Goal: Transaction & Acquisition: Book appointment/travel/reservation

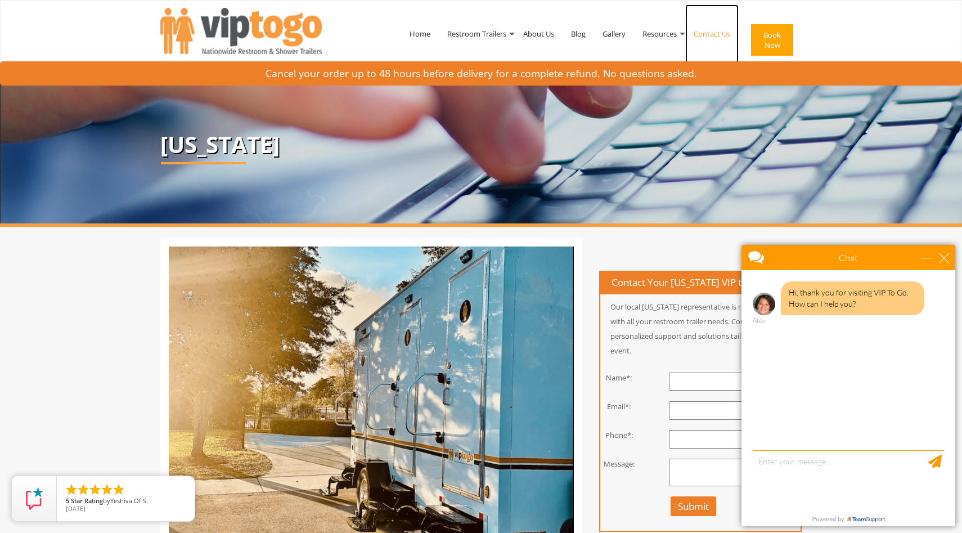
click at [713, 29] on link "Contact Us" at bounding box center [711, 33] width 53 height 58
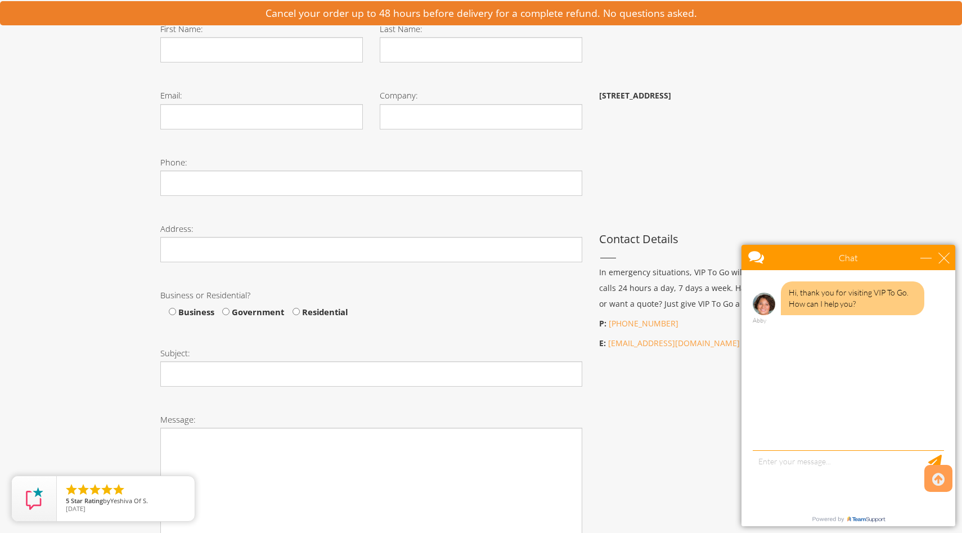
scroll to position [320, 0]
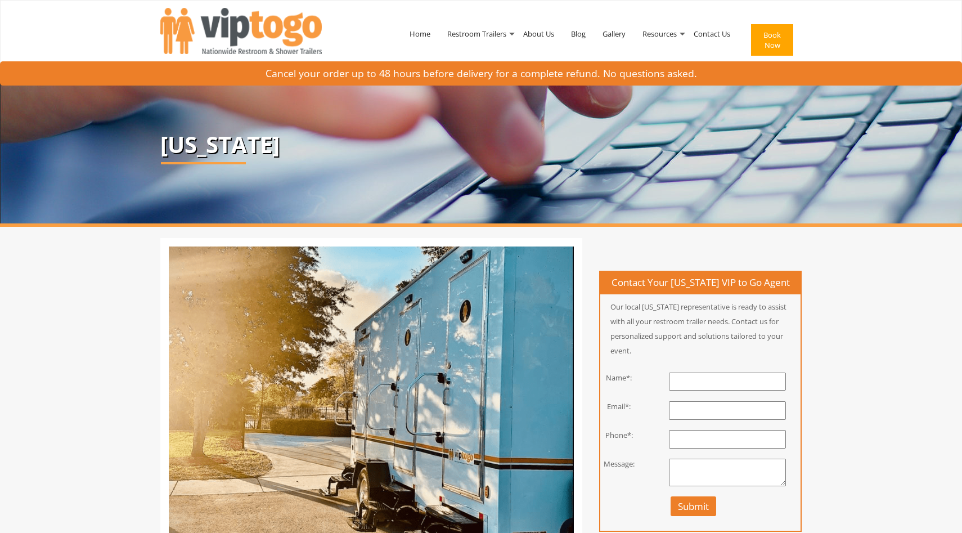
click at [199, 331] on img at bounding box center [371, 389] width 405 height 287
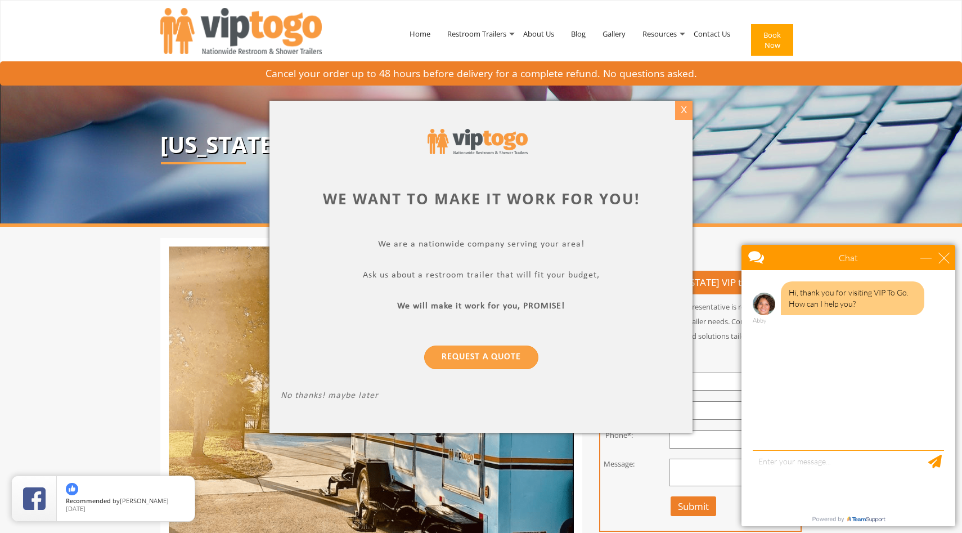
click at [676, 112] on div "X" at bounding box center [683, 110] width 17 height 19
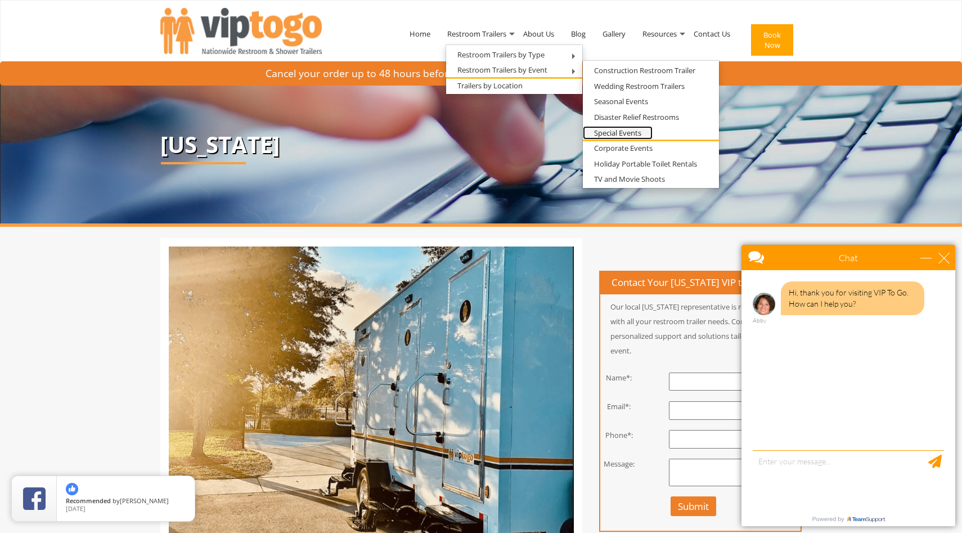
click at [621, 131] on link "Special Events" at bounding box center [618, 133] width 70 height 14
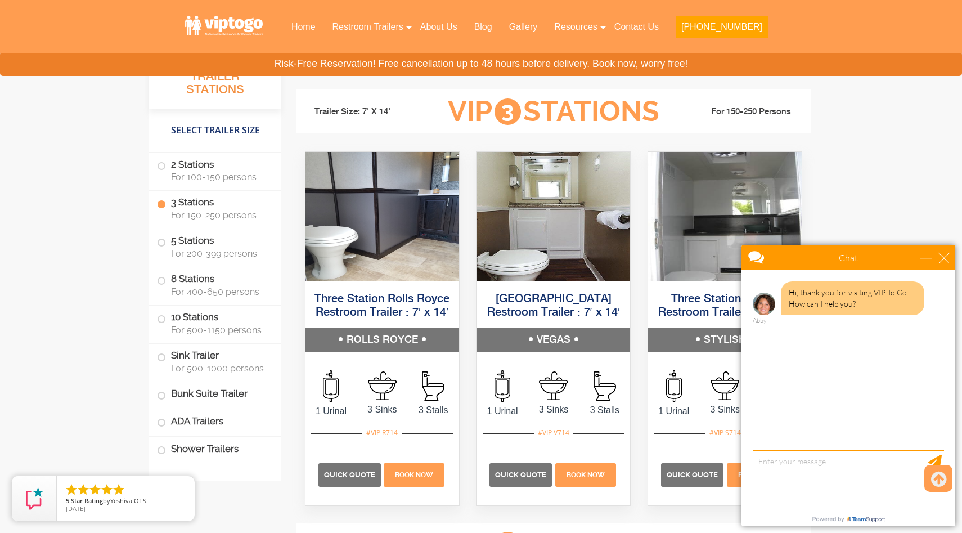
scroll to position [1510, 0]
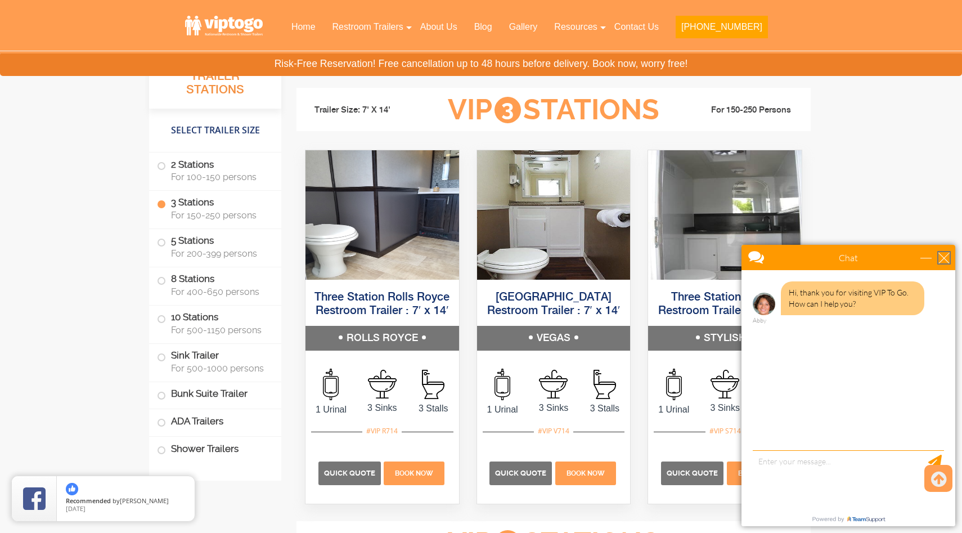
click at [940, 262] on div "close" at bounding box center [943, 257] width 11 height 11
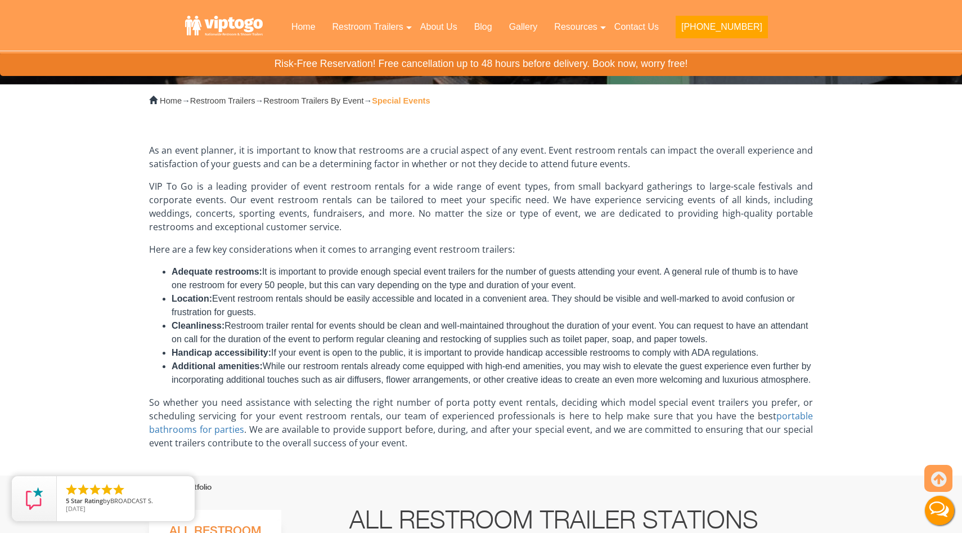
scroll to position [0, 0]
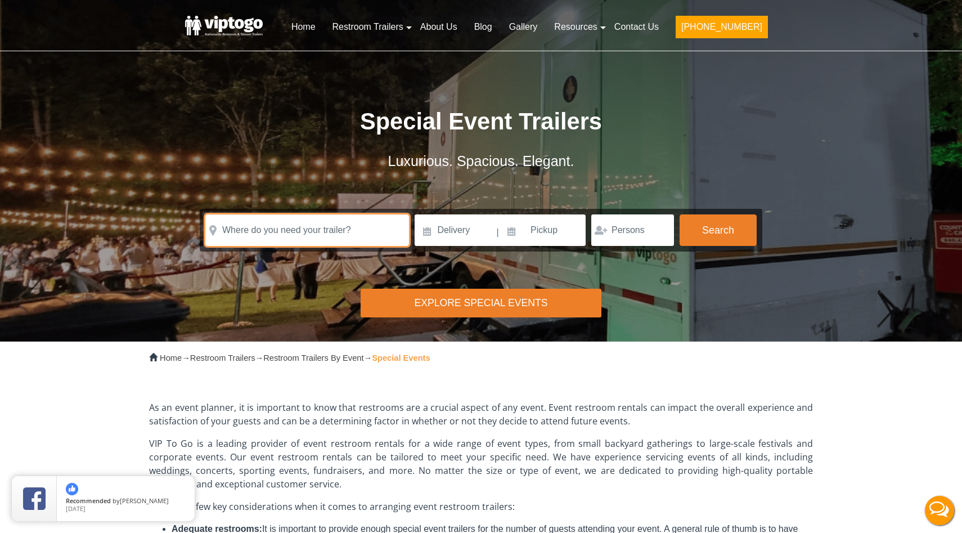
click at [366, 230] on input "text" at bounding box center [307, 229] width 204 height 31
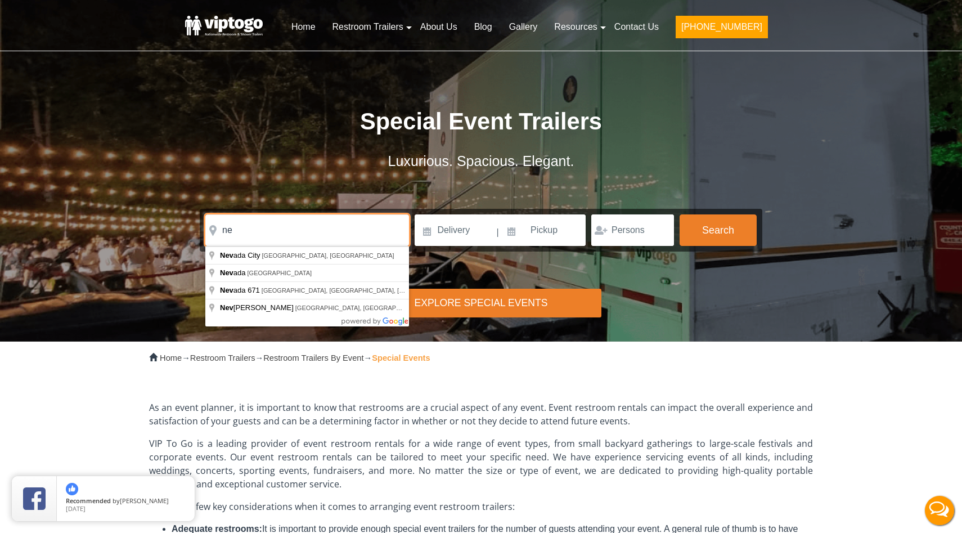
type input "n"
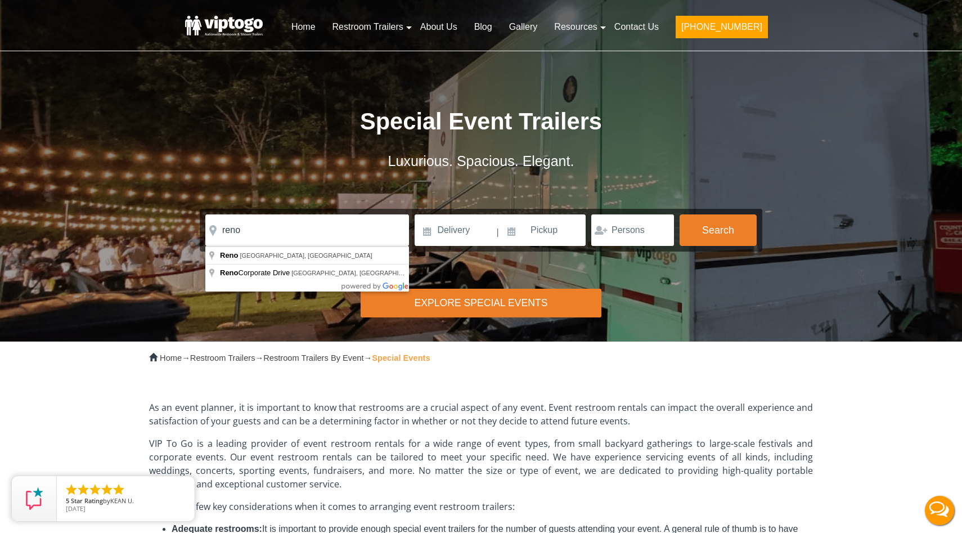
type input "Reno, NV, USA"
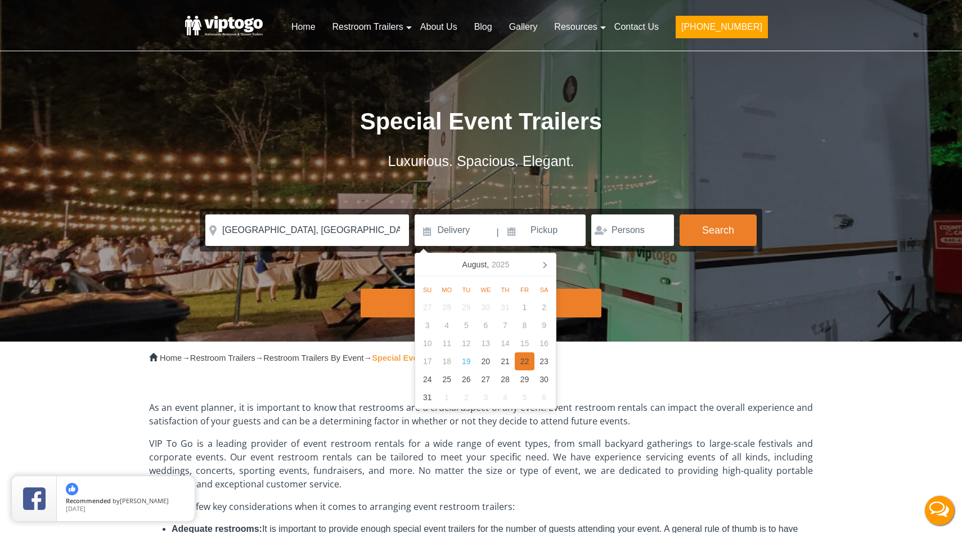
click at [522, 361] on div "22" at bounding box center [525, 361] width 20 height 18
type input "08/22/2025"
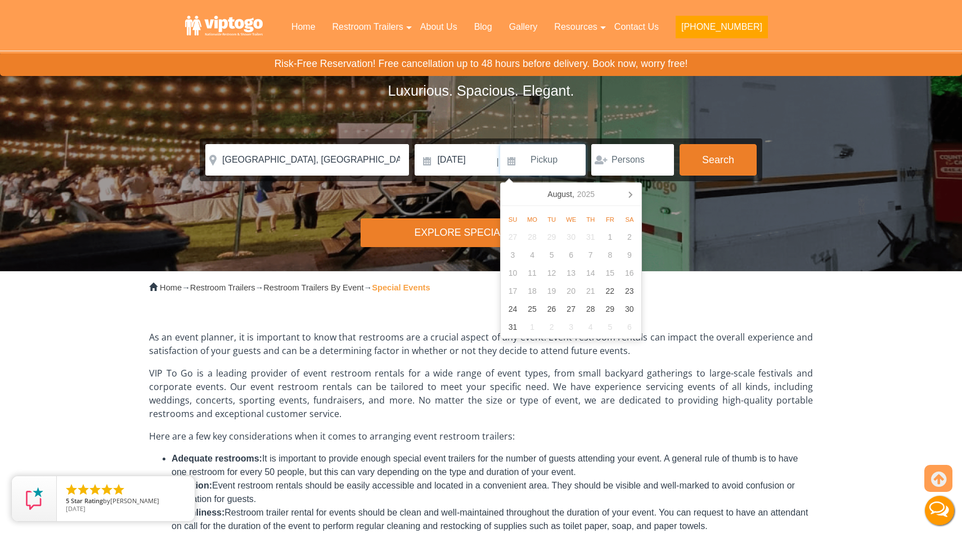
scroll to position [74, 0]
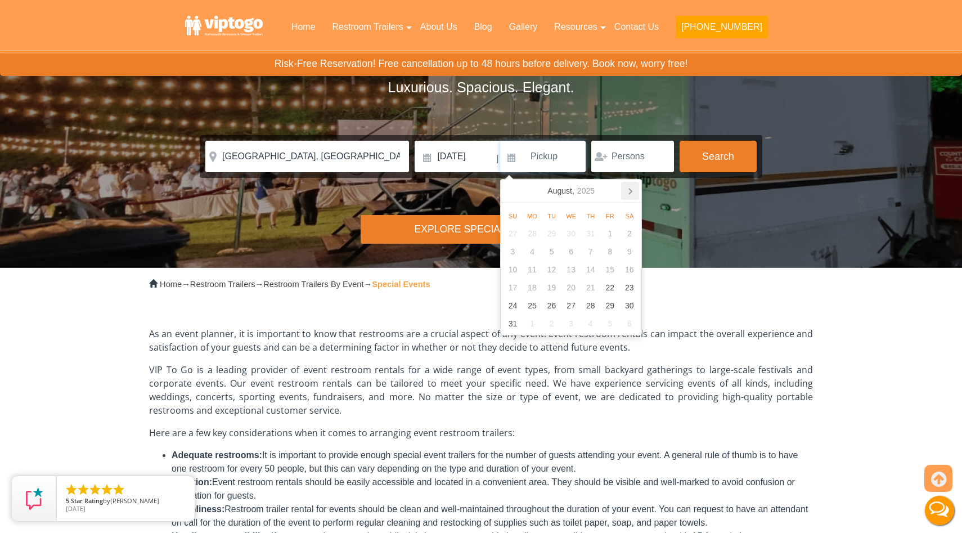
click at [630, 191] on icon at bounding box center [630, 191] width 3 height 6
click at [551, 236] on div "2" at bounding box center [552, 233] width 20 height 18
type input "09/02/2025"
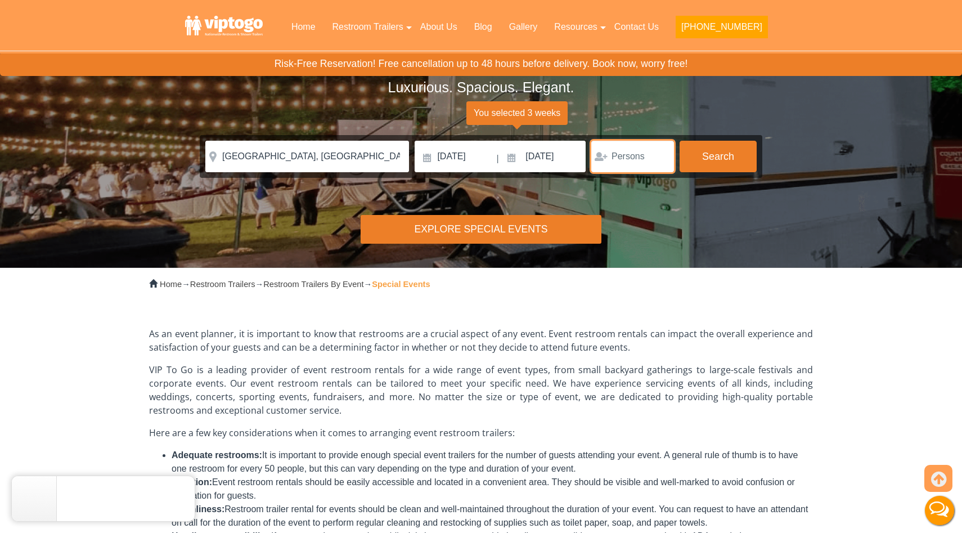
click at [619, 168] on body "Home Restroom Trailers Restroom Trailers by Type All Restroom Trailers ADA Rest…" at bounding box center [481, 192] width 962 height 533
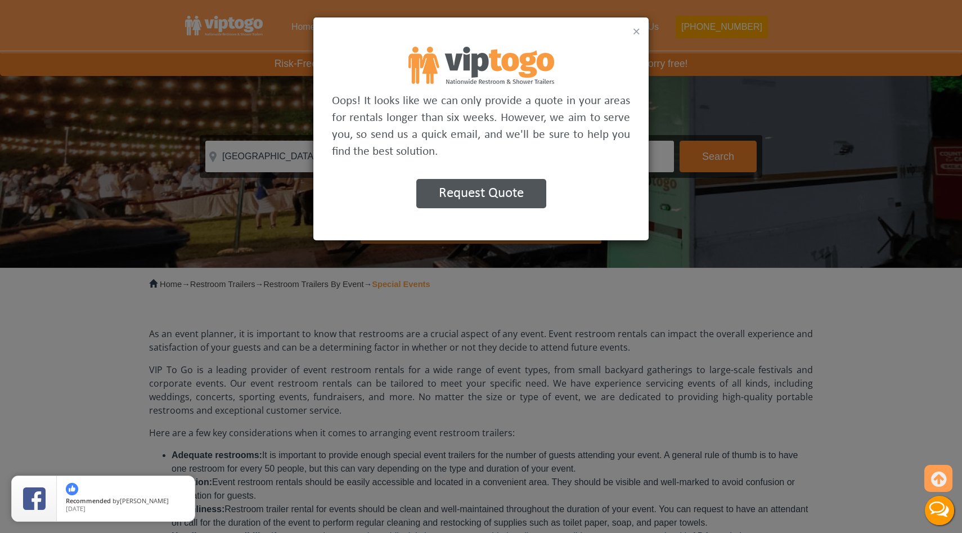
click at [638, 27] on button "×" at bounding box center [636, 31] width 8 height 13
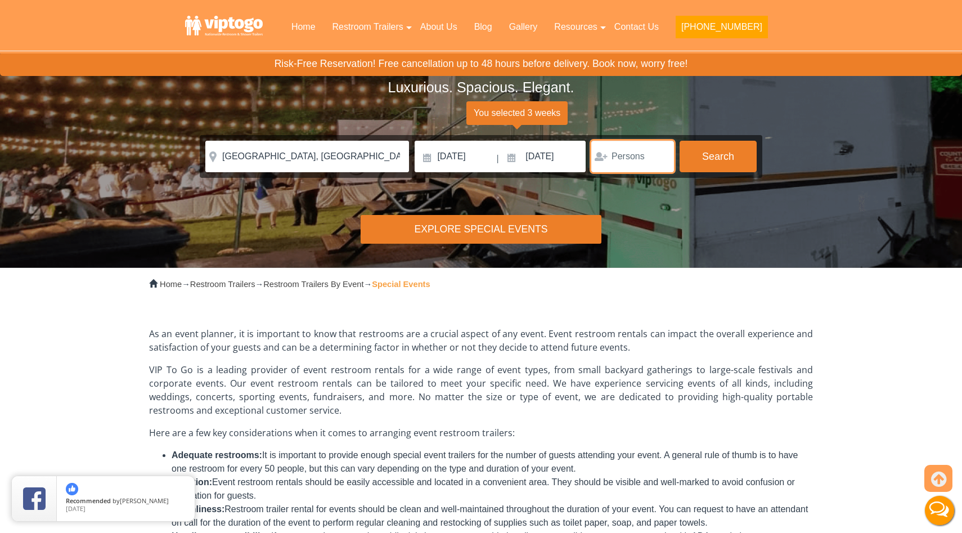
click at [637, 159] on input "number" at bounding box center [632, 156] width 83 height 31
click at [663, 163] on input "number" at bounding box center [632, 156] width 83 height 31
type input "1"
click at [661, 158] on input "1" at bounding box center [632, 156] width 83 height 31
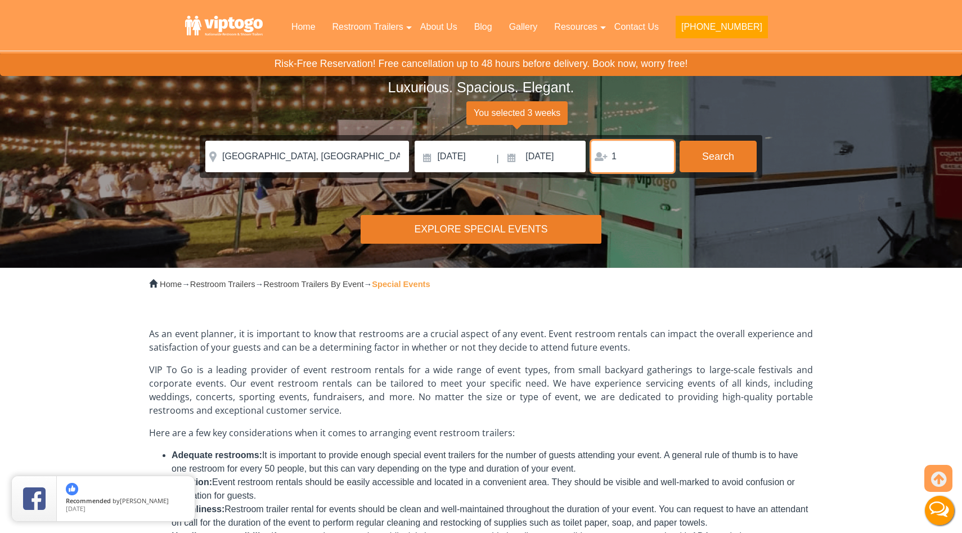
click at [661, 158] on input "1" at bounding box center [632, 156] width 83 height 31
click at [629, 152] on input "1" at bounding box center [632, 156] width 83 height 31
type input "2"
click button "autobtn" at bounding box center [0, 0] width 0 height 0
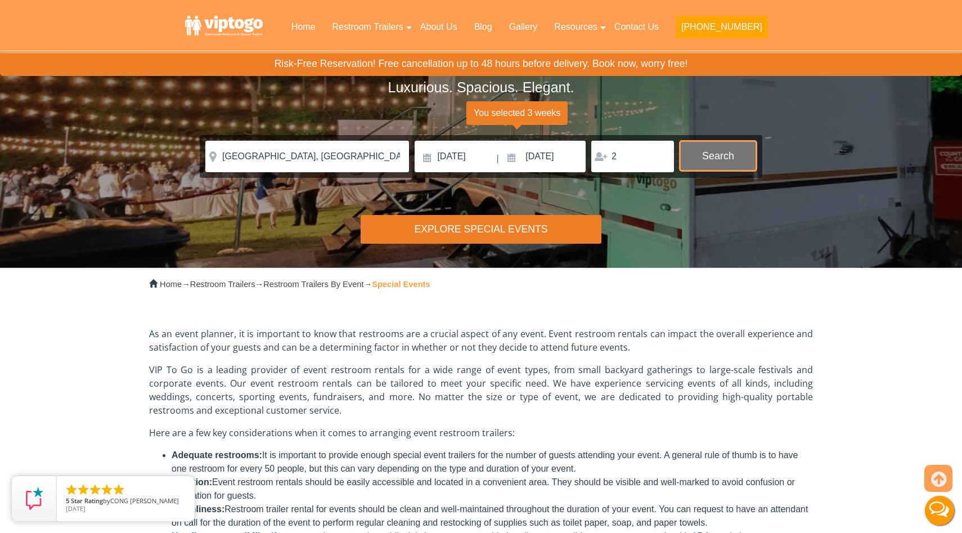
click at [715, 161] on button "Search" at bounding box center [717, 156] width 77 height 30
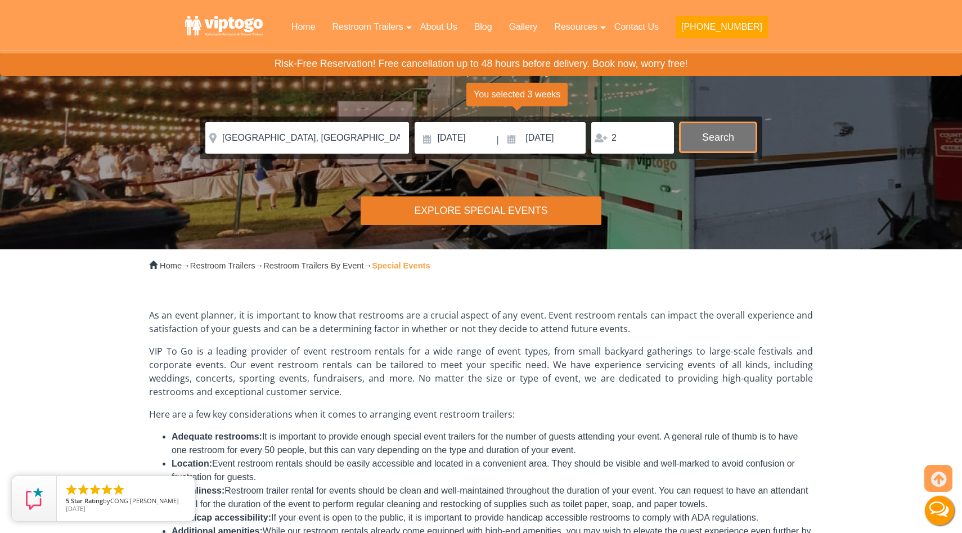
scroll to position [96, 0]
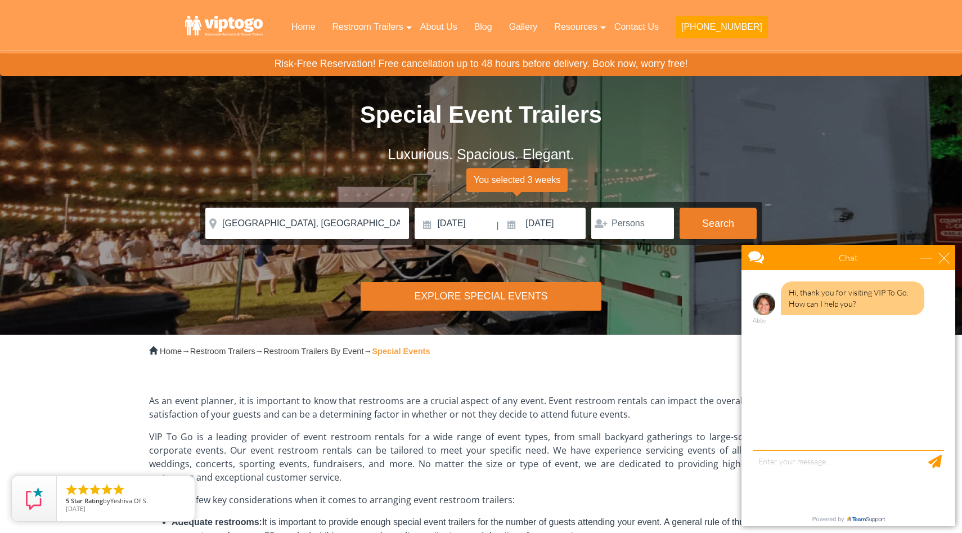
scroll to position [2, 0]
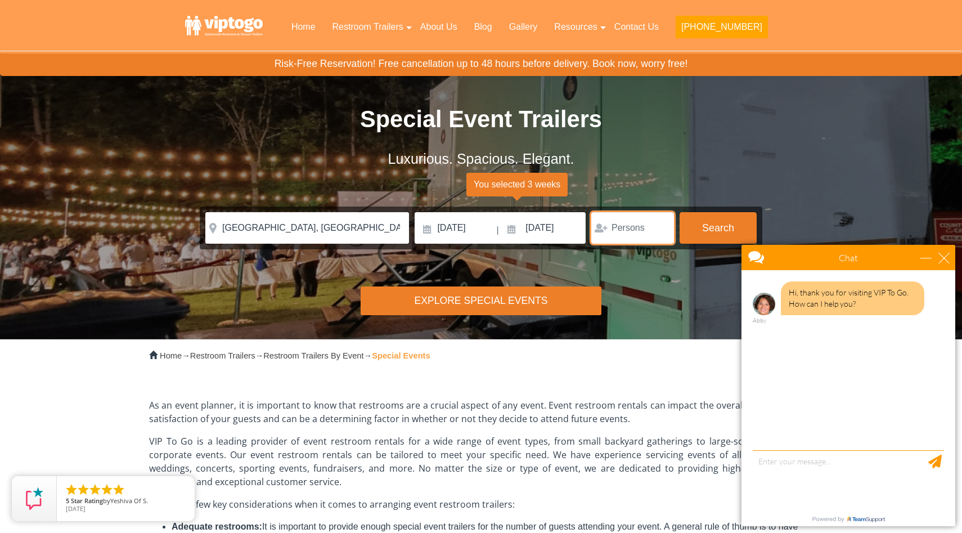
click at [633, 234] on input "number" at bounding box center [632, 227] width 83 height 31
type input "250"
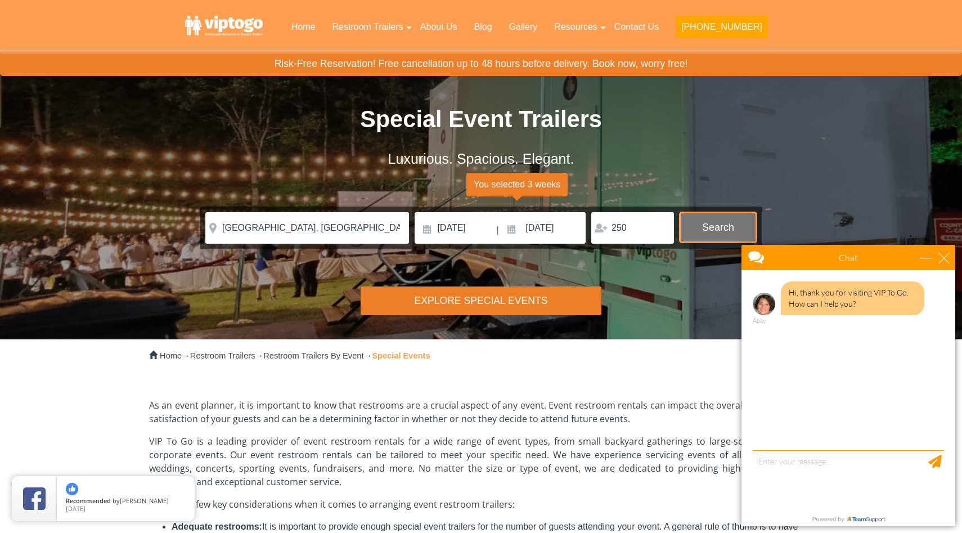
click at [733, 230] on button "Search" at bounding box center [717, 227] width 77 height 30
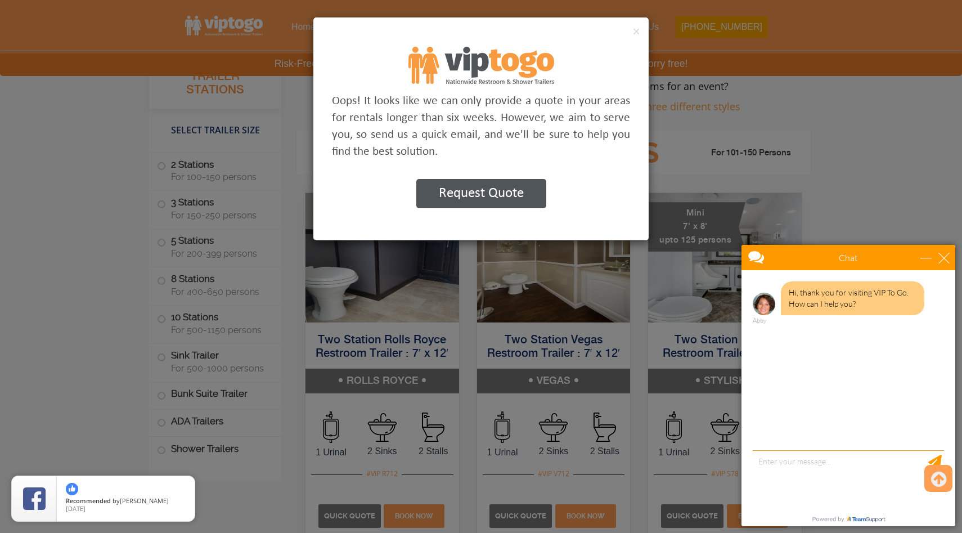
scroll to position [779, 0]
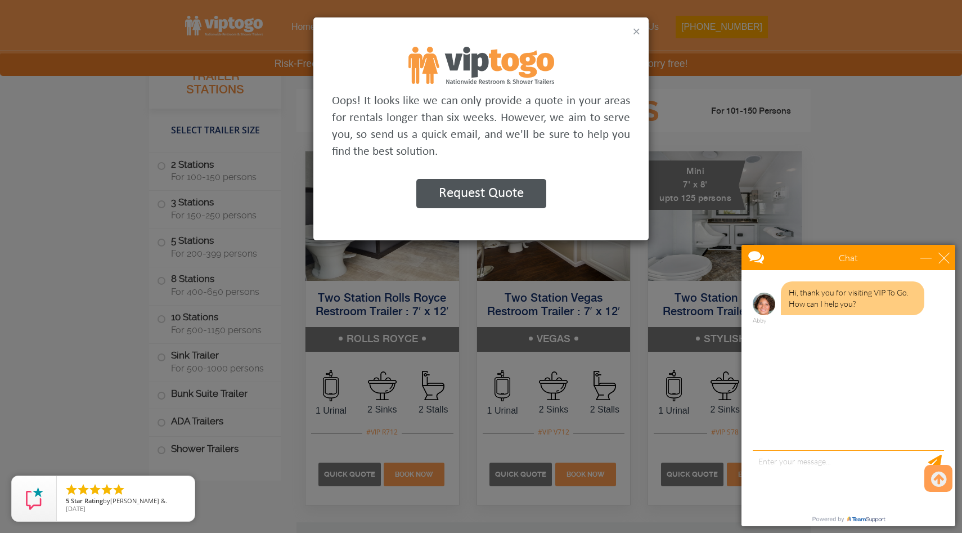
click at [634, 31] on button "×" at bounding box center [636, 31] width 8 height 13
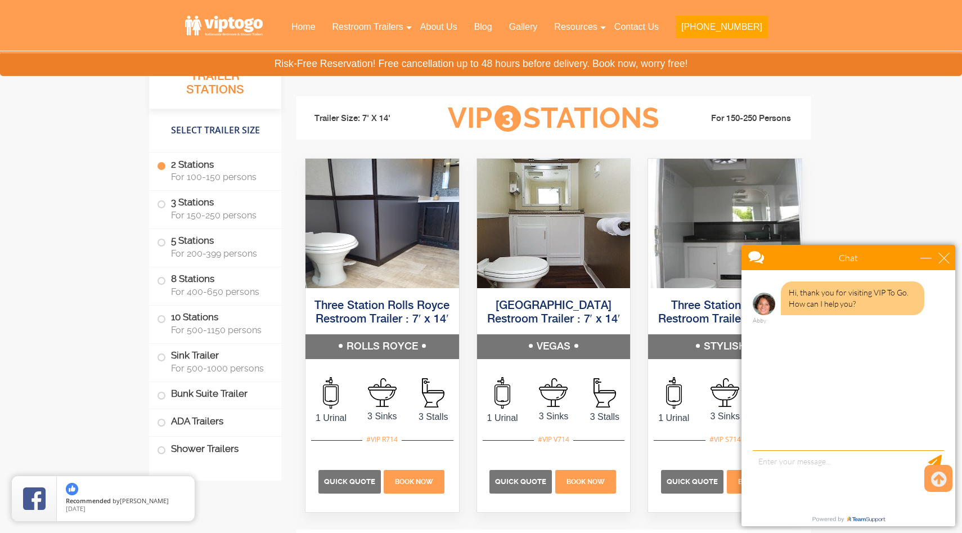
scroll to position [1517, 0]
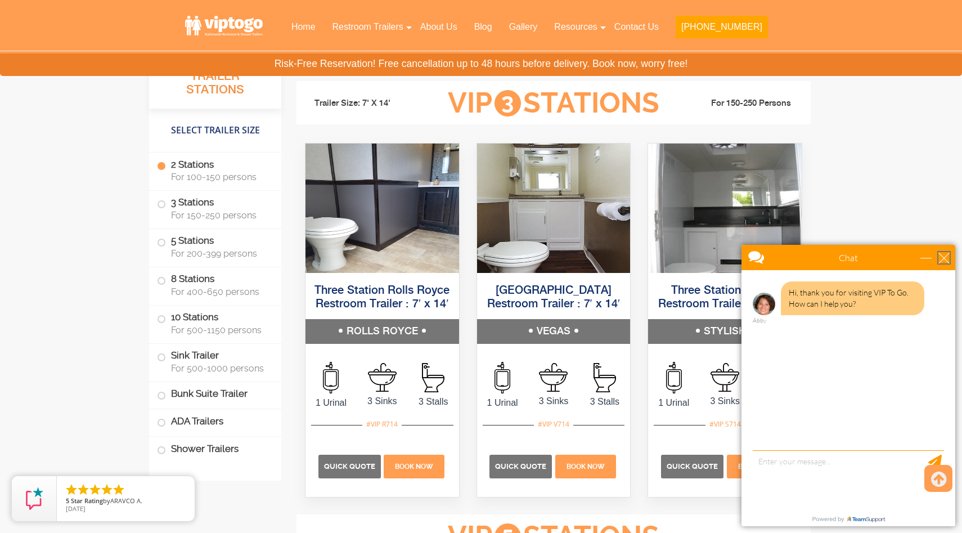
click at [944, 259] on div "close" at bounding box center [943, 257] width 11 height 11
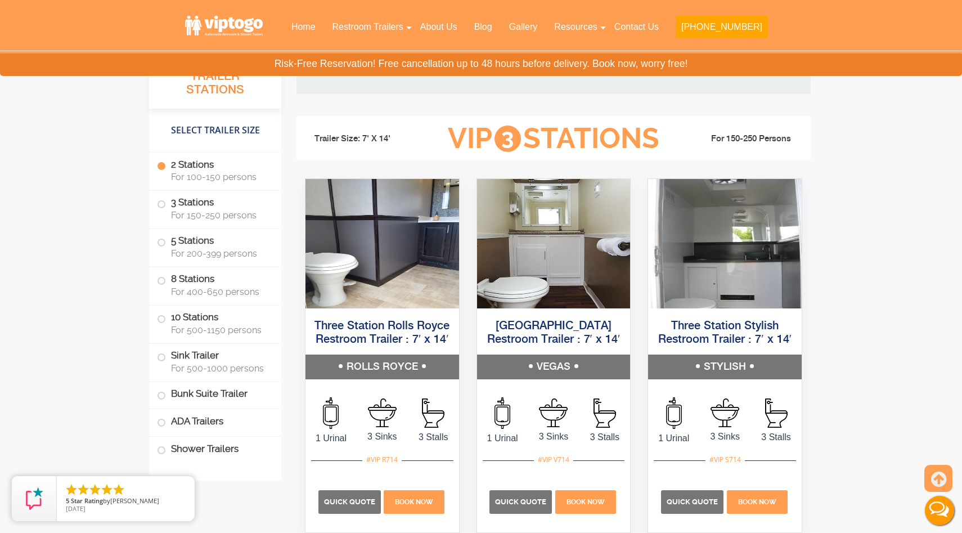
scroll to position [1483, 0]
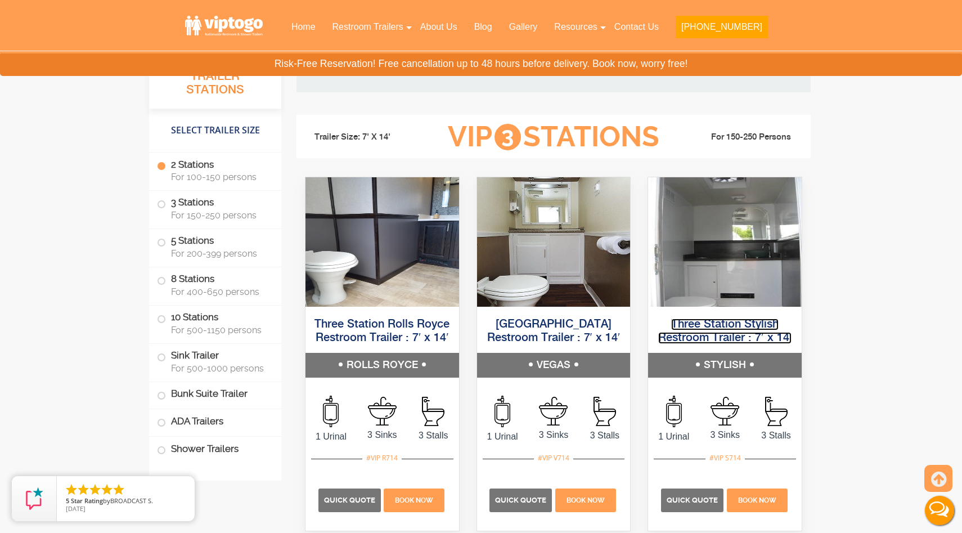
click at [684, 342] on link "Three Station Stylish Restroom Trailer : 7′ x 14′" at bounding box center [724, 330] width 133 height 25
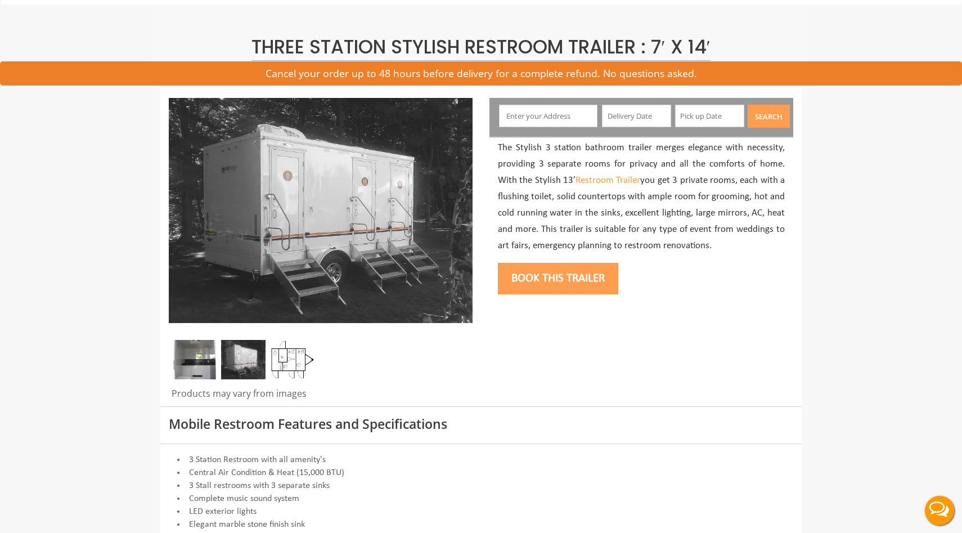
scroll to position [79, 0]
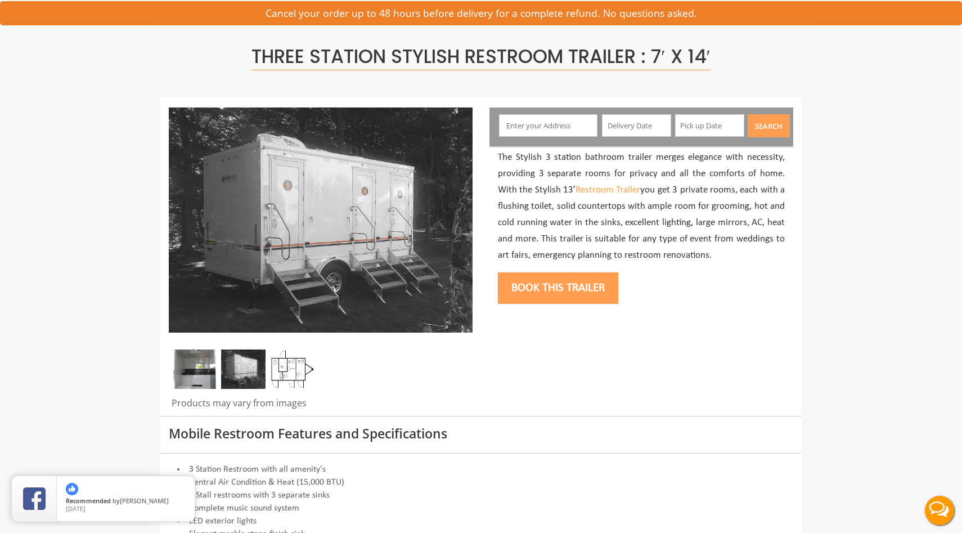
scroll to position [44, 0]
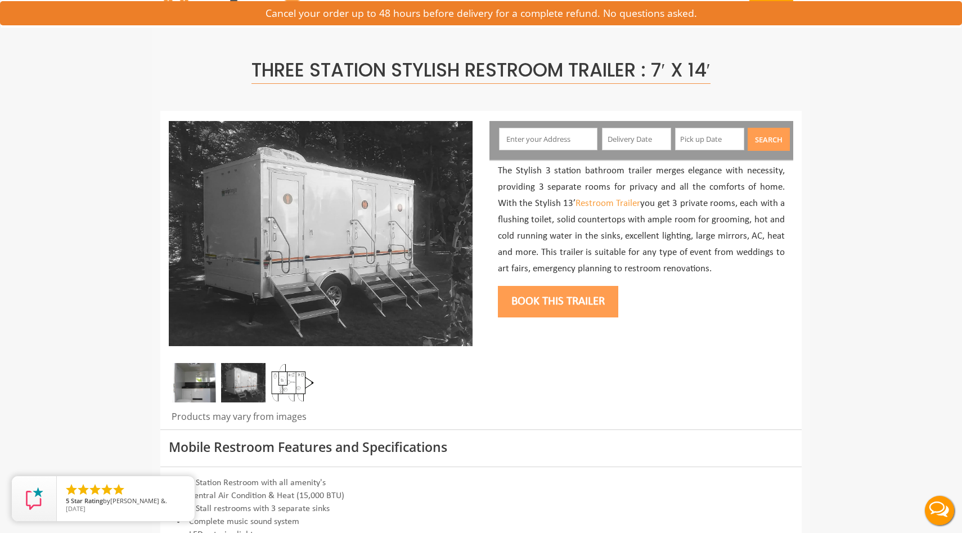
click at [562, 139] on input "text" at bounding box center [548, 139] width 99 height 22
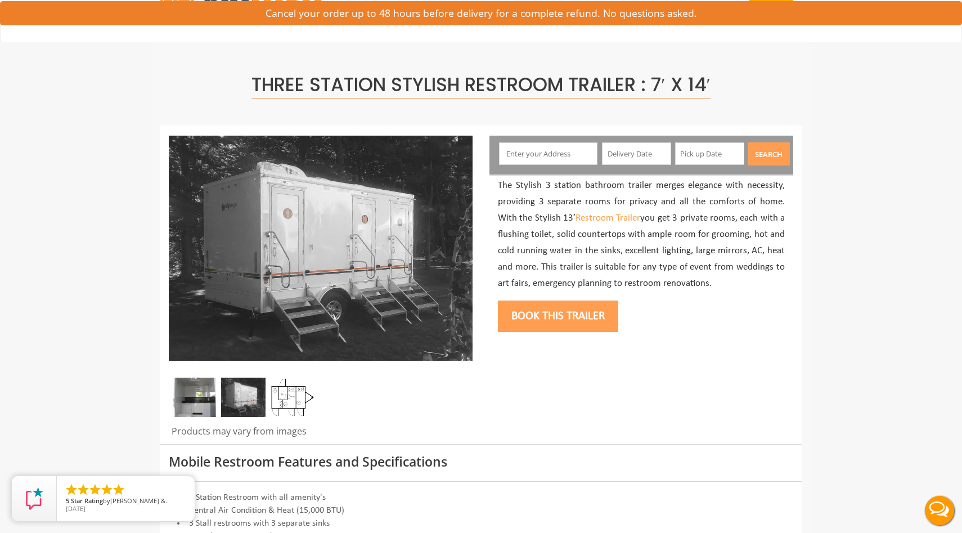
scroll to position [17, 0]
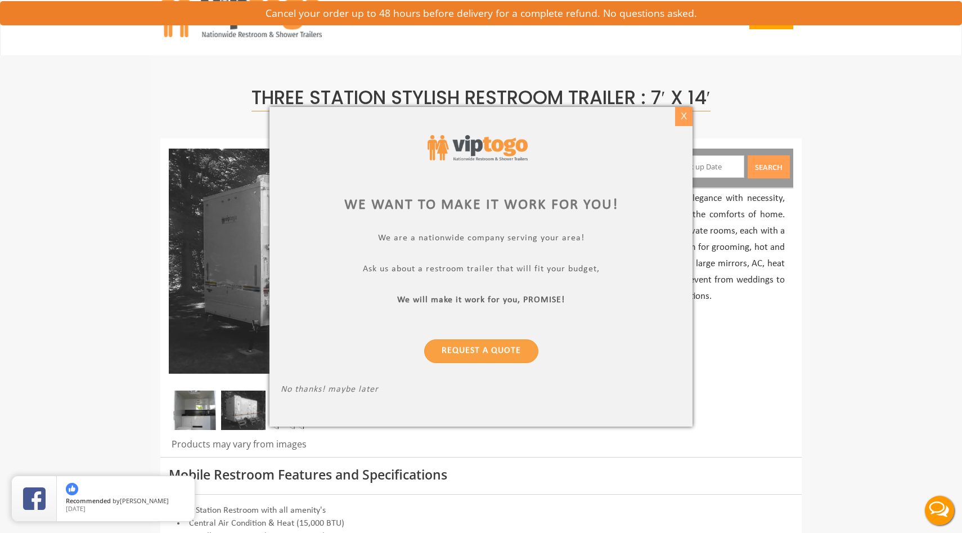
click at [679, 112] on div "X" at bounding box center [683, 116] width 17 height 19
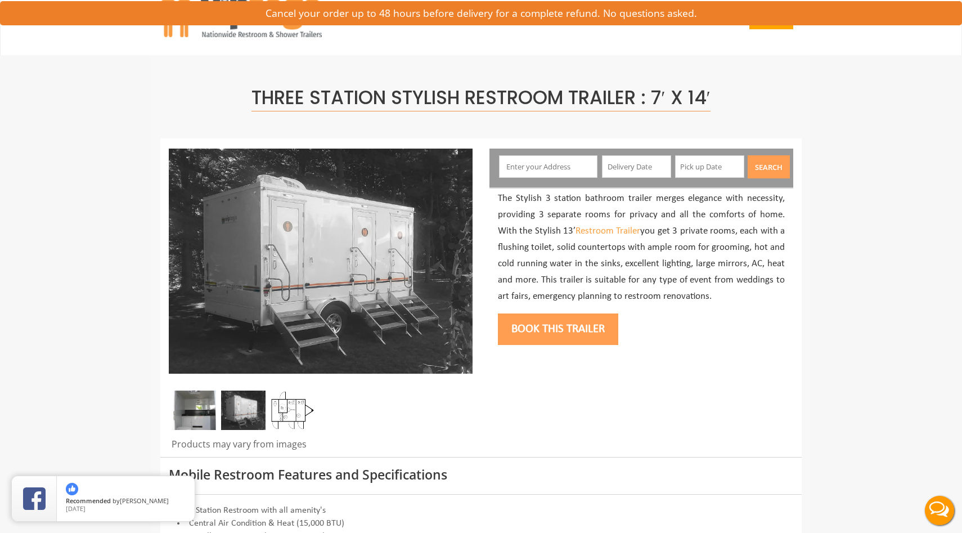
scroll to position [0, 0]
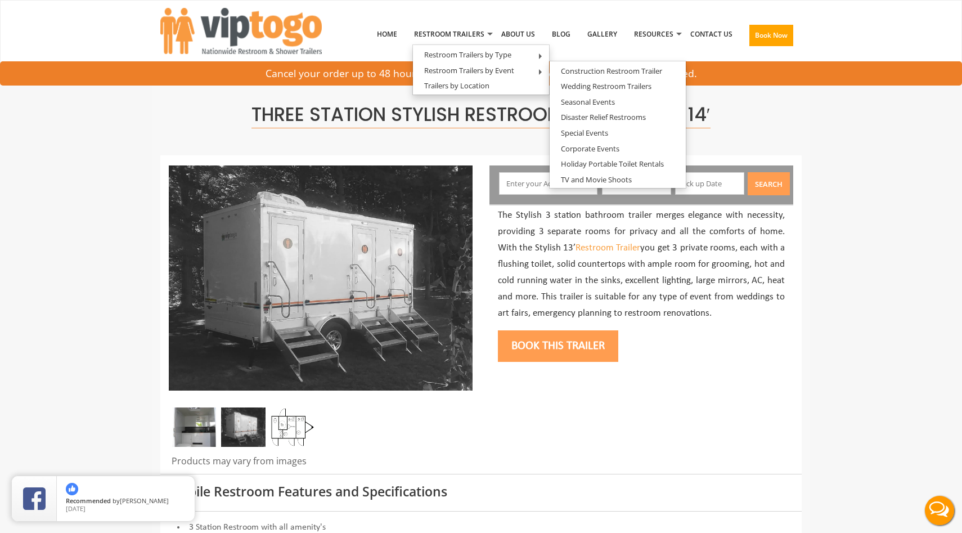
click at [448, 149] on div "Three Station Stylish Restroom Trailer : 7′ x 14′" at bounding box center [480, 113] width 641 height 83
click at [424, 134] on div "Three Station Stylish Restroom Trailer : 7′ x 14′" at bounding box center [480, 113] width 641 height 83
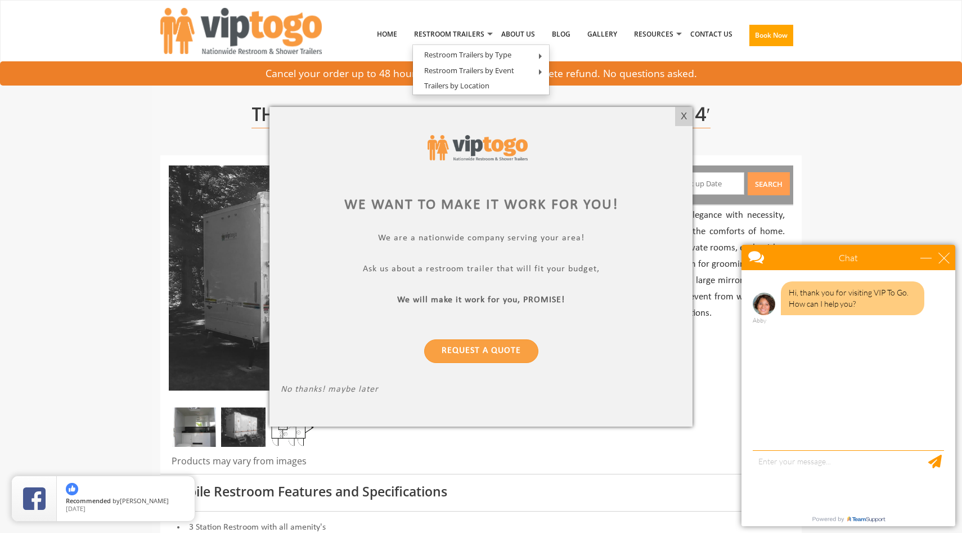
click at [284, 32] on div at bounding box center [481, 266] width 962 height 533
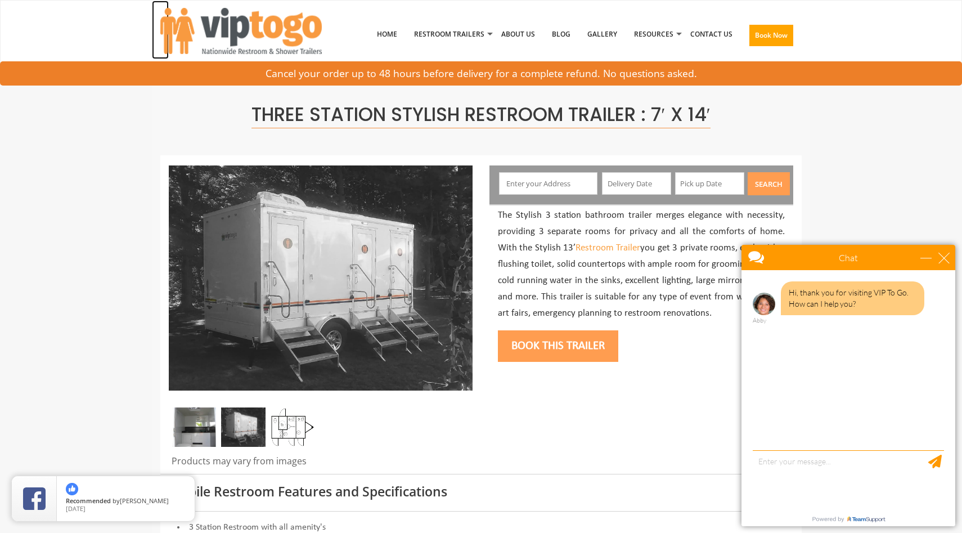
click at [284, 32] on img at bounding box center [240, 31] width 161 height 46
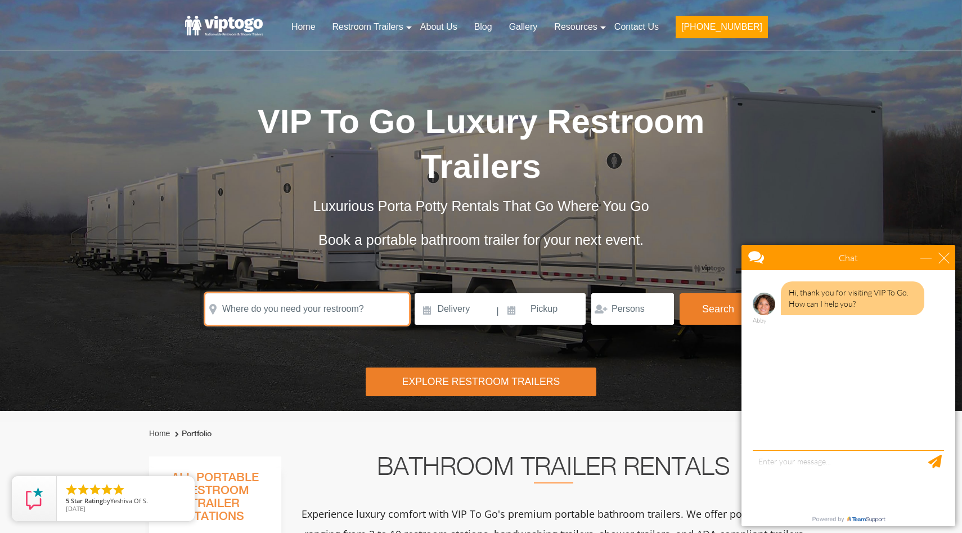
click at [367, 311] on input "text" at bounding box center [307, 308] width 204 height 31
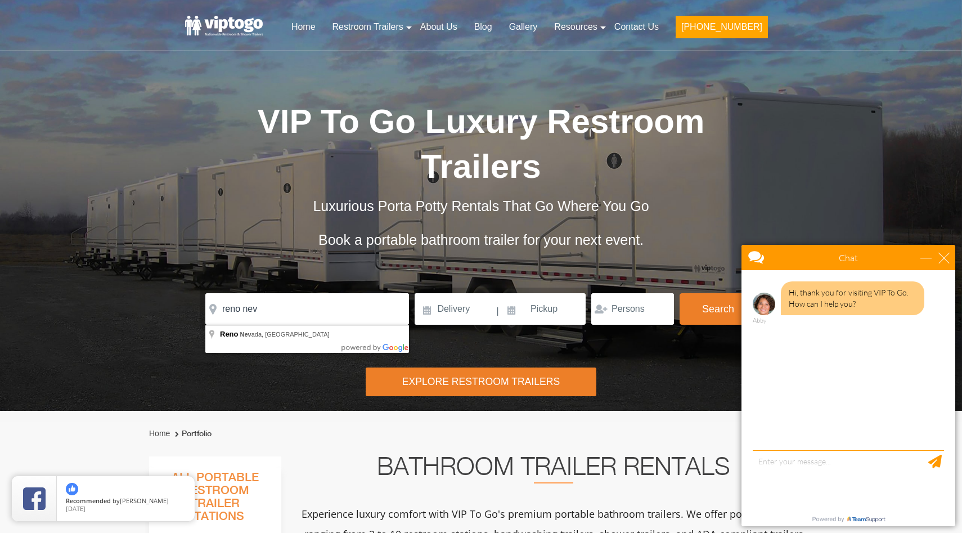
type input "[GEOGRAPHIC_DATA], [US_STATE], [GEOGRAPHIC_DATA]"
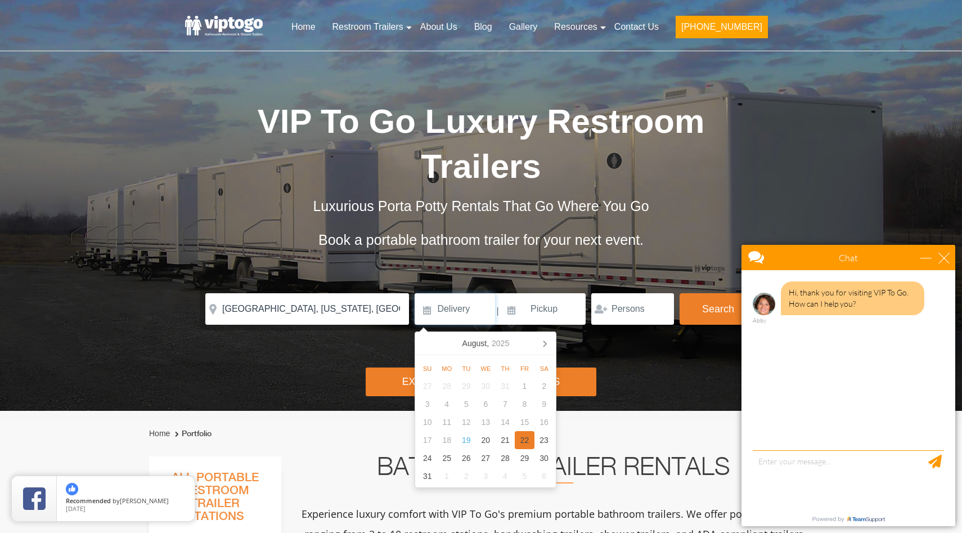
click at [523, 444] on div "22" at bounding box center [525, 440] width 20 height 18
type input "[DATE]"
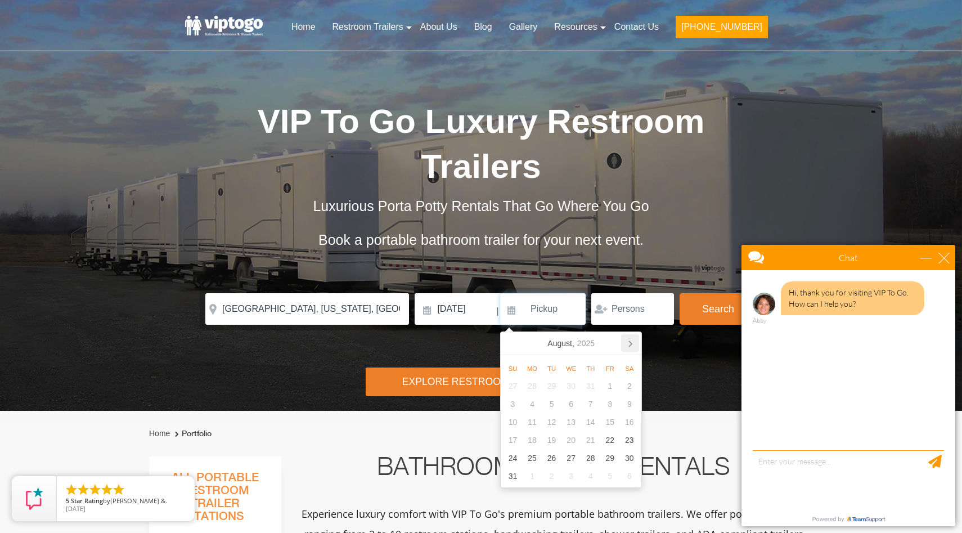
click at [630, 345] on icon at bounding box center [630, 343] width 18 height 18
click at [547, 386] on div "2" at bounding box center [552, 386] width 20 height 18
type input "[DATE]"
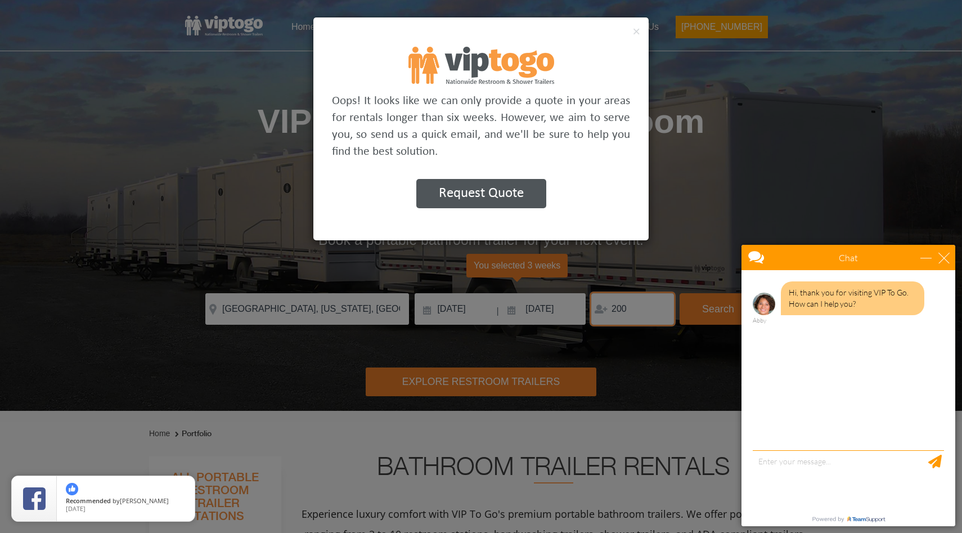
type input "200"
click at [529, 191] on button "Request Quote" at bounding box center [481, 193] width 130 height 29
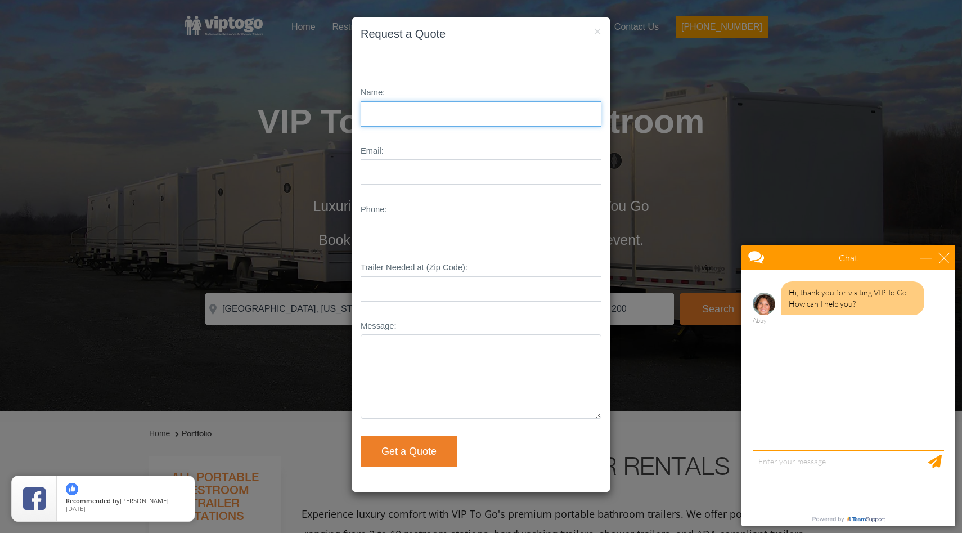
click at [505, 109] on input "Name:" at bounding box center [480, 113] width 241 height 25
type input "a"
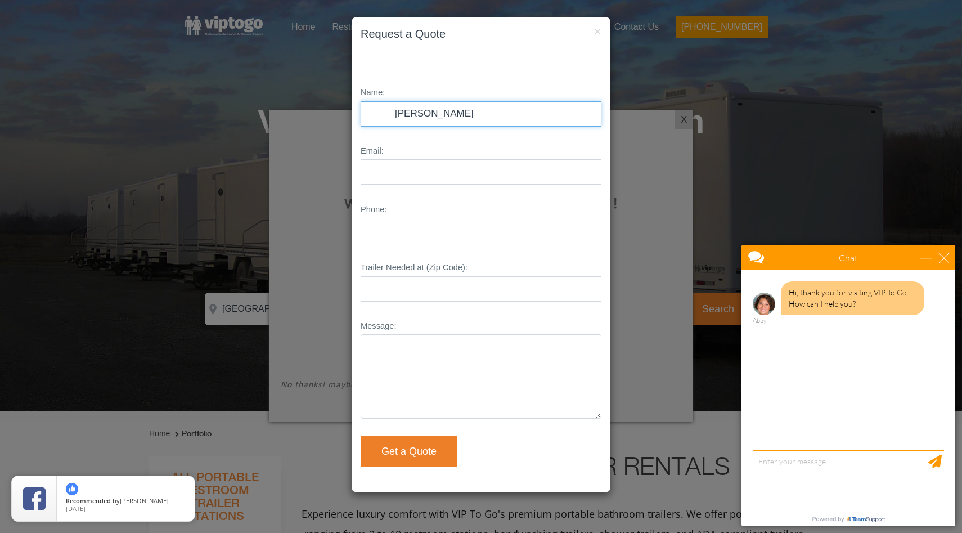
type input "[PERSON_NAME]"
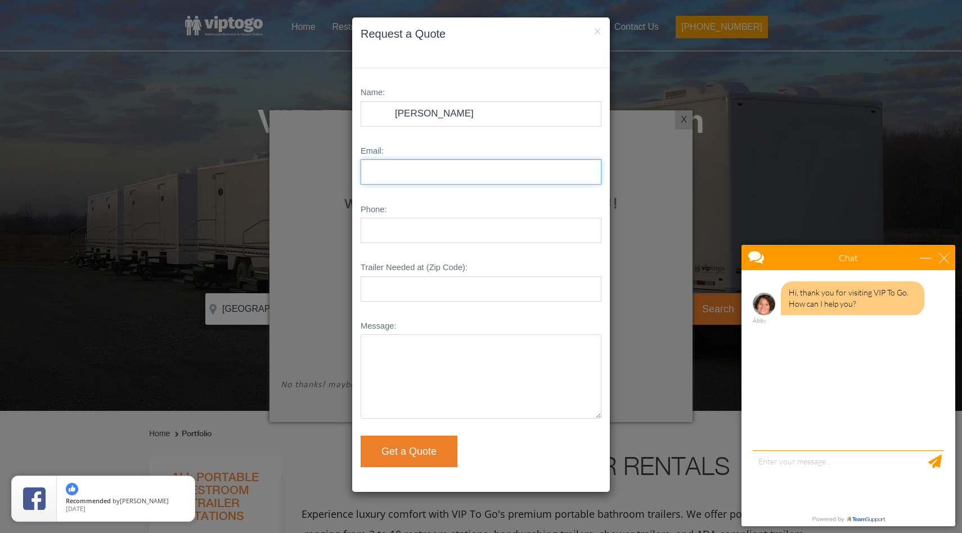
click at [381, 167] on input "Email:" at bounding box center [480, 171] width 241 height 25
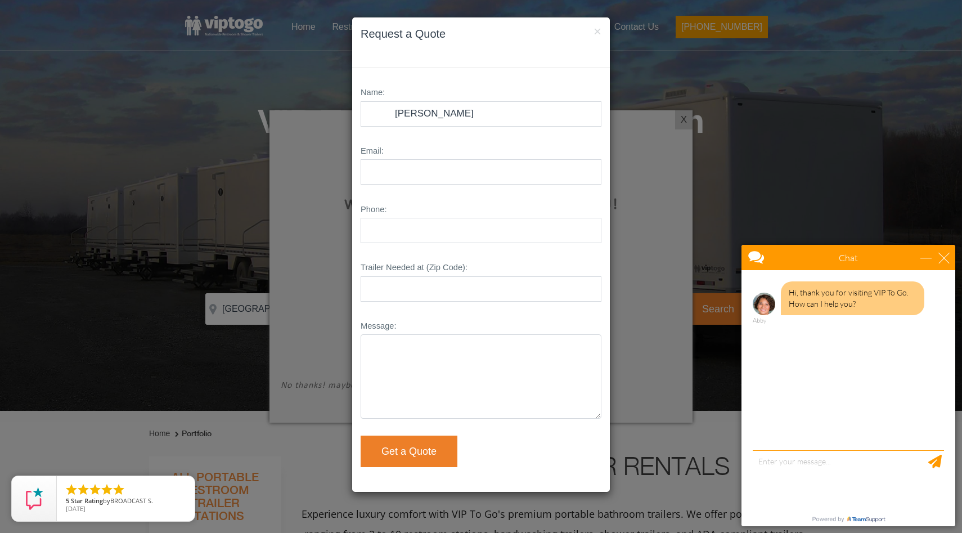
click at [673, 58] on div "× Request a Quote Name: [PERSON_NAME] Email: Phone: Trailer Needed at (Zip Code…" at bounding box center [481, 266] width 962 height 533
